Goal: Information Seeking & Learning: Check status

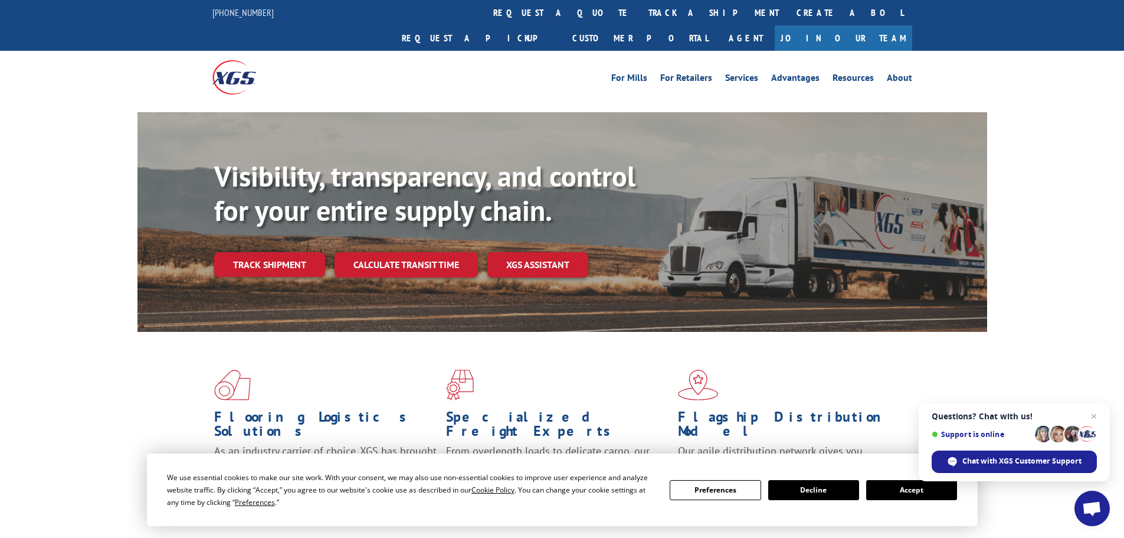
click at [640, 9] on link "track a shipment" at bounding box center [714, 12] width 148 height 25
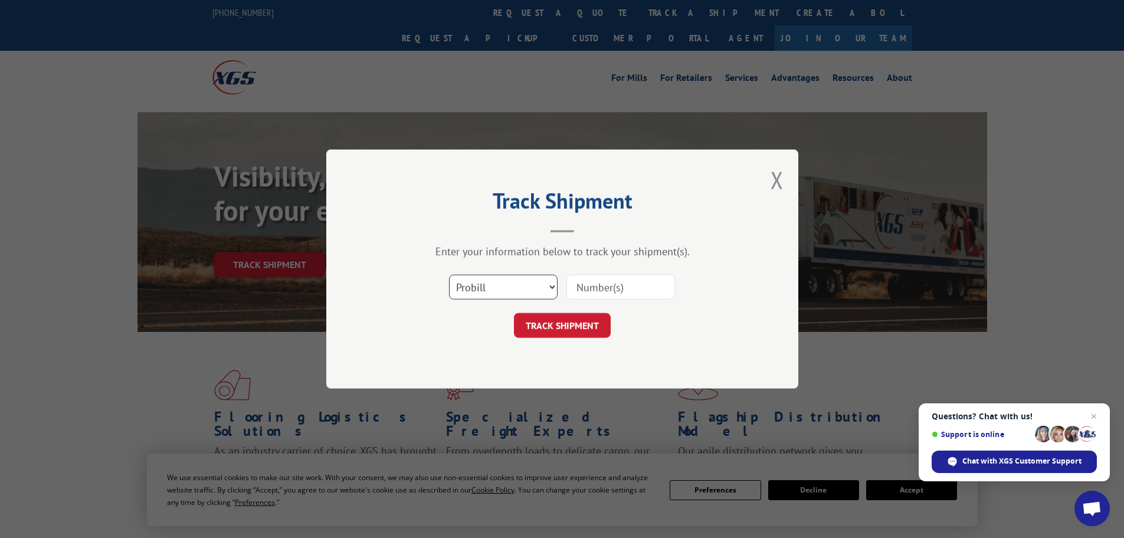
click at [498, 296] on select "Select category... Probill BOL PO" at bounding box center [503, 286] width 109 height 25
select select "bol"
click at [449, 274] on select "Select category... Probill BOL PO" at bounding box center [503, 286] width 109 height 25
click at [592, 300] on div at bounding box center [621, 286] width 109 height 27
click at [591, 287] on input at bounding box center [621, 286] width 109 height 25
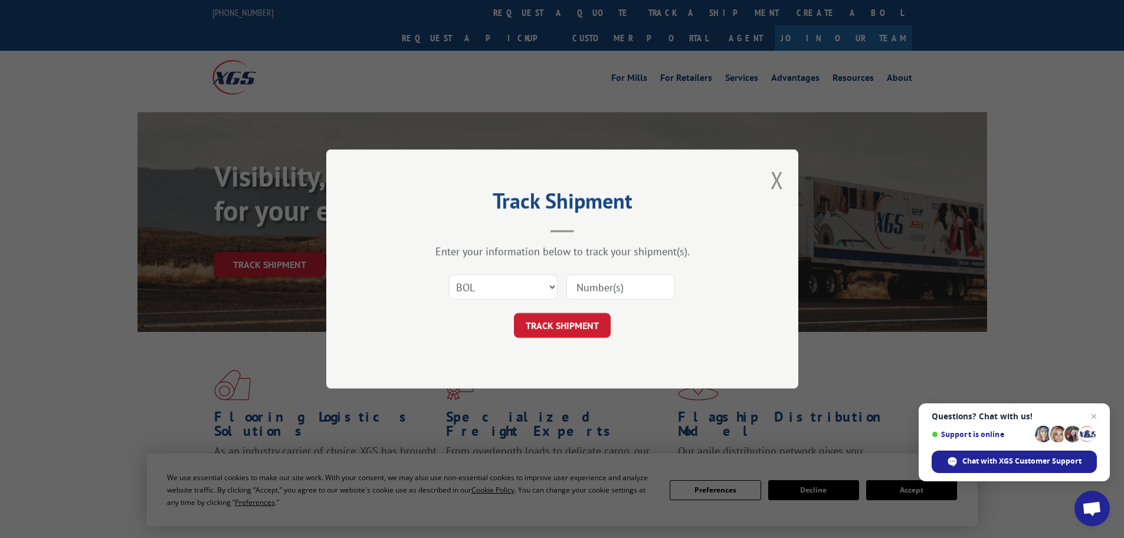
paste input "5560229"
type input "5560229"
click at [555, 336] on button "TRACK SHIPMENT" at bounding box center [562, 325] width 97 height 25
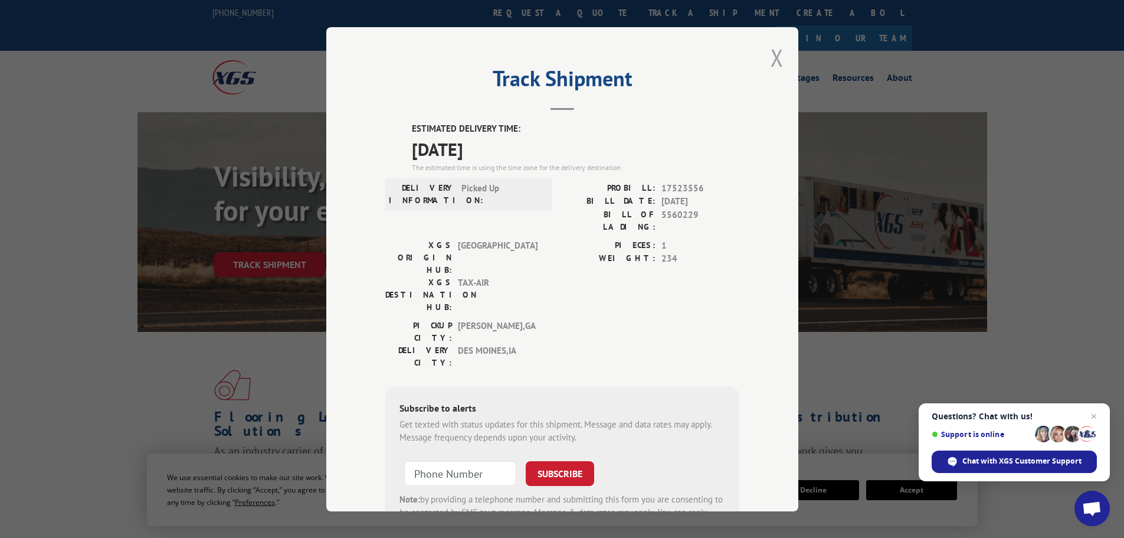
click at [771, 58] on button "Close modal" at bounding box center [777, 57] width 13 height 31
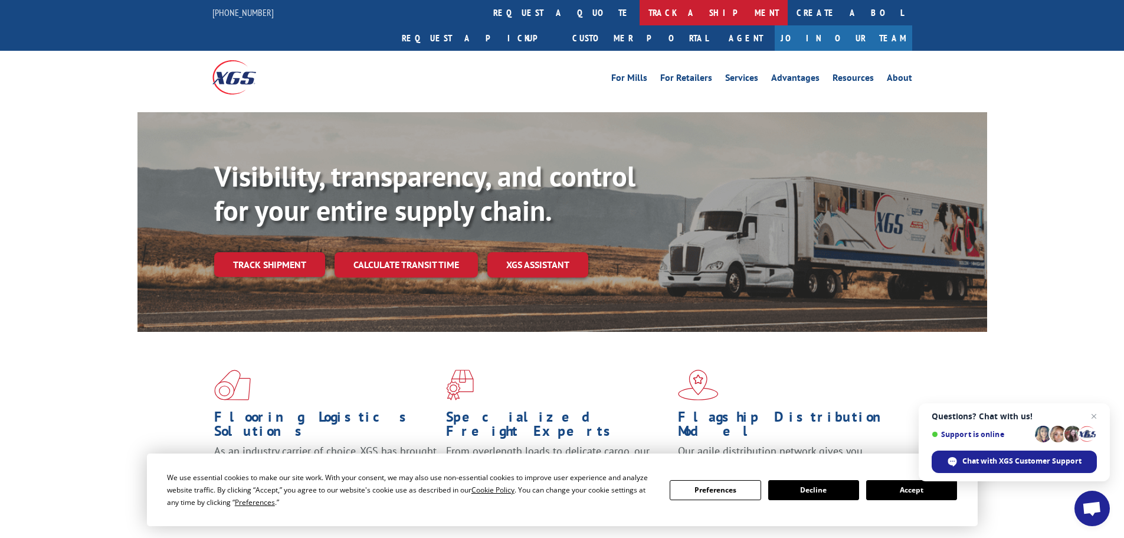
click at [640, 16] on link "track a shipment" at bounding box center [714, 12] width 148 height 25
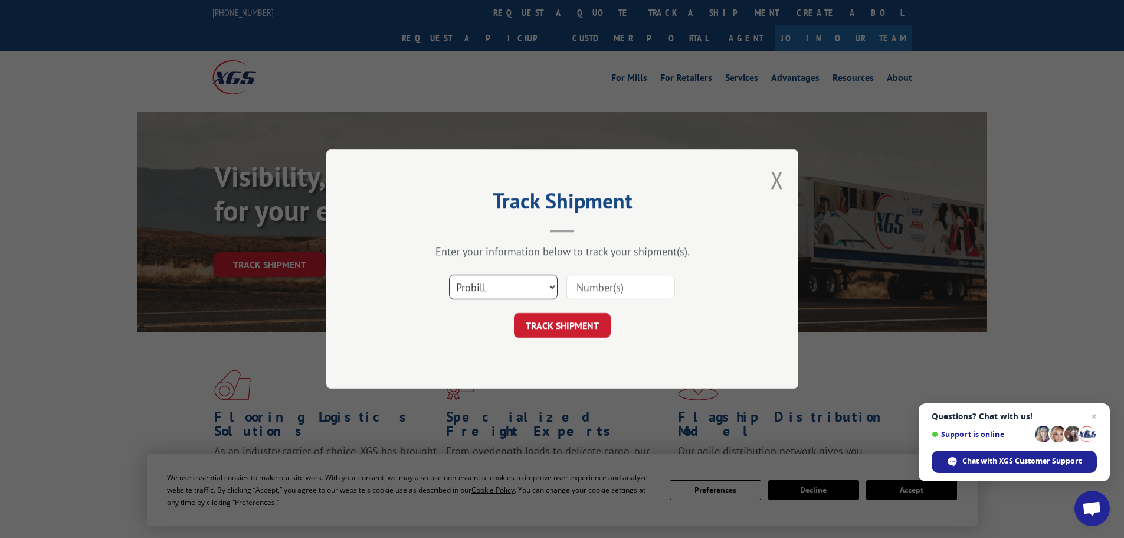
click at [473, 286] on select "Select category... Probill BOL PO" at bounding box center [503, 286] width 109 height 25
select select "bol"
click at [449, 274] on select "Select category... Probill BOL PO" at bounding box center [503, 286] width 109 height 25
click at [603, 296] on input at bounding box center [621, 286] width 109 height 25
paste input "7071599"
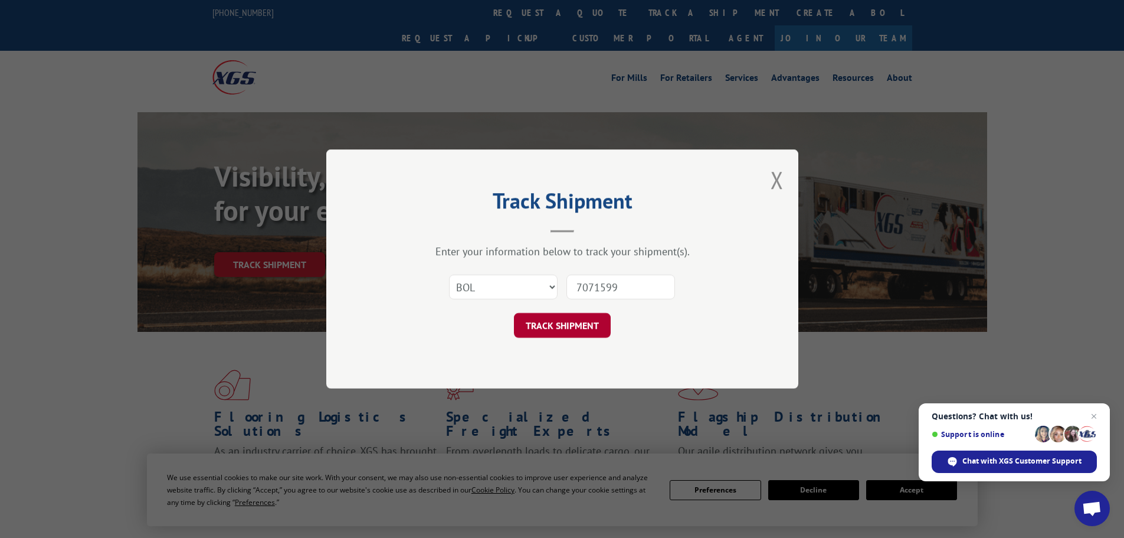
type input "7071599"
click at [579, 318] on button "TRACK SHIPMENT" at bounding box center [562, 325] width 97 height 25
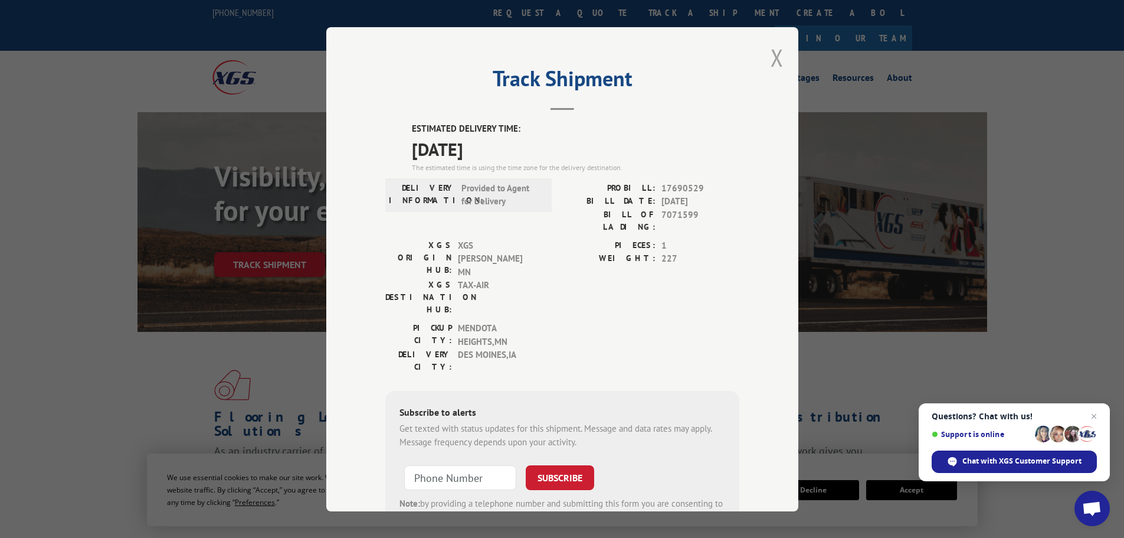
click at [775, 56] on button "Close modal" at bounding box center [777, 57] width 13 height 31
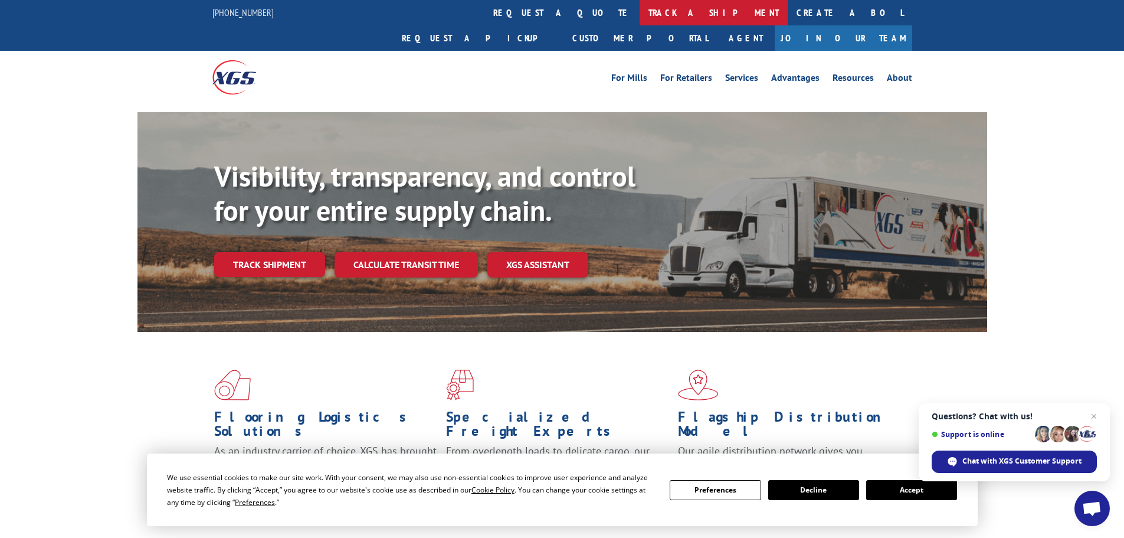
click at [640, 14] on link "track a shipment" at bounding box center [714, 12] width 148 height 25
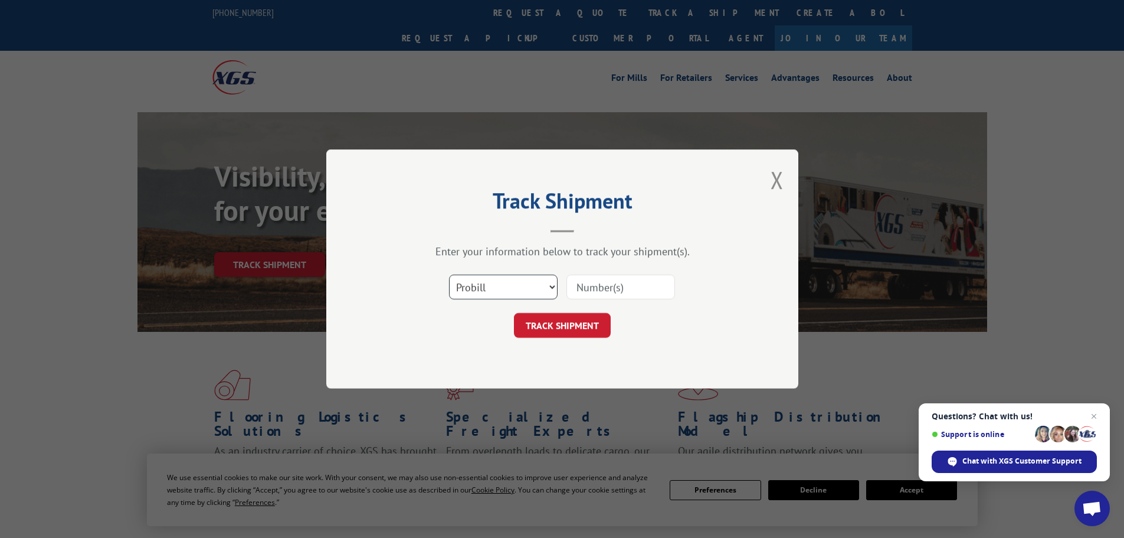
click at [499, 295] on select "Select category... Probill BOL PO" at bounding box center [503, 286] width 109 height 25
select select "bol"
click at [449, 274] on select "Select category... Probill BOL PO" at bounding box center [503, 286] width 109 height 25
click at [601, 287] on input at bounding box center [621, 286] width 109 height 25
paste input "7060713"
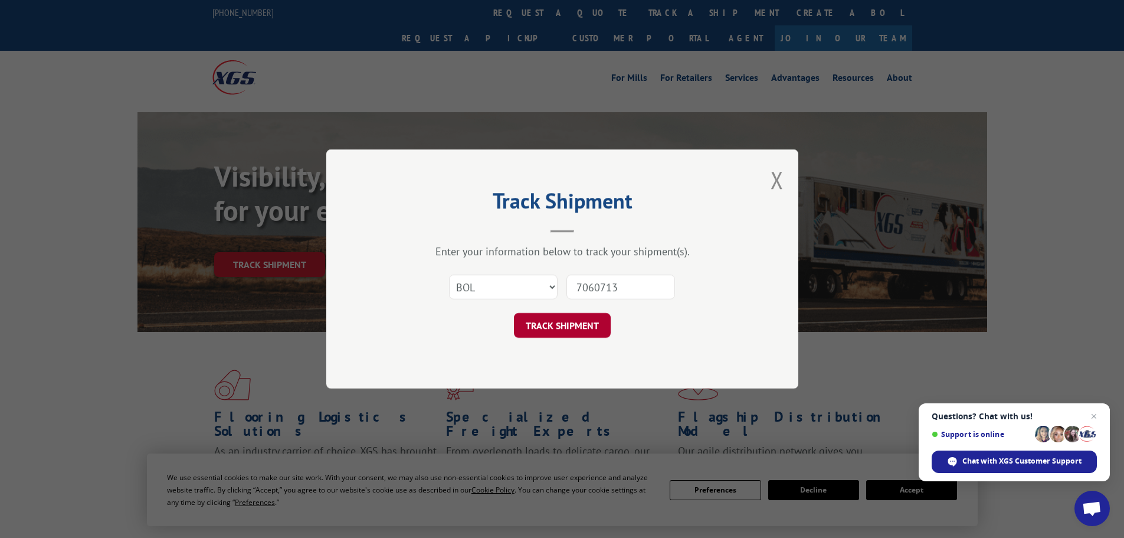
type input "7060713"
click at [583, 321] on button "TRACK SHIPMENT" at bounding box center [562, 325] width 97 height 25
